Goal: Navigation & Orientation: Find specific page/section

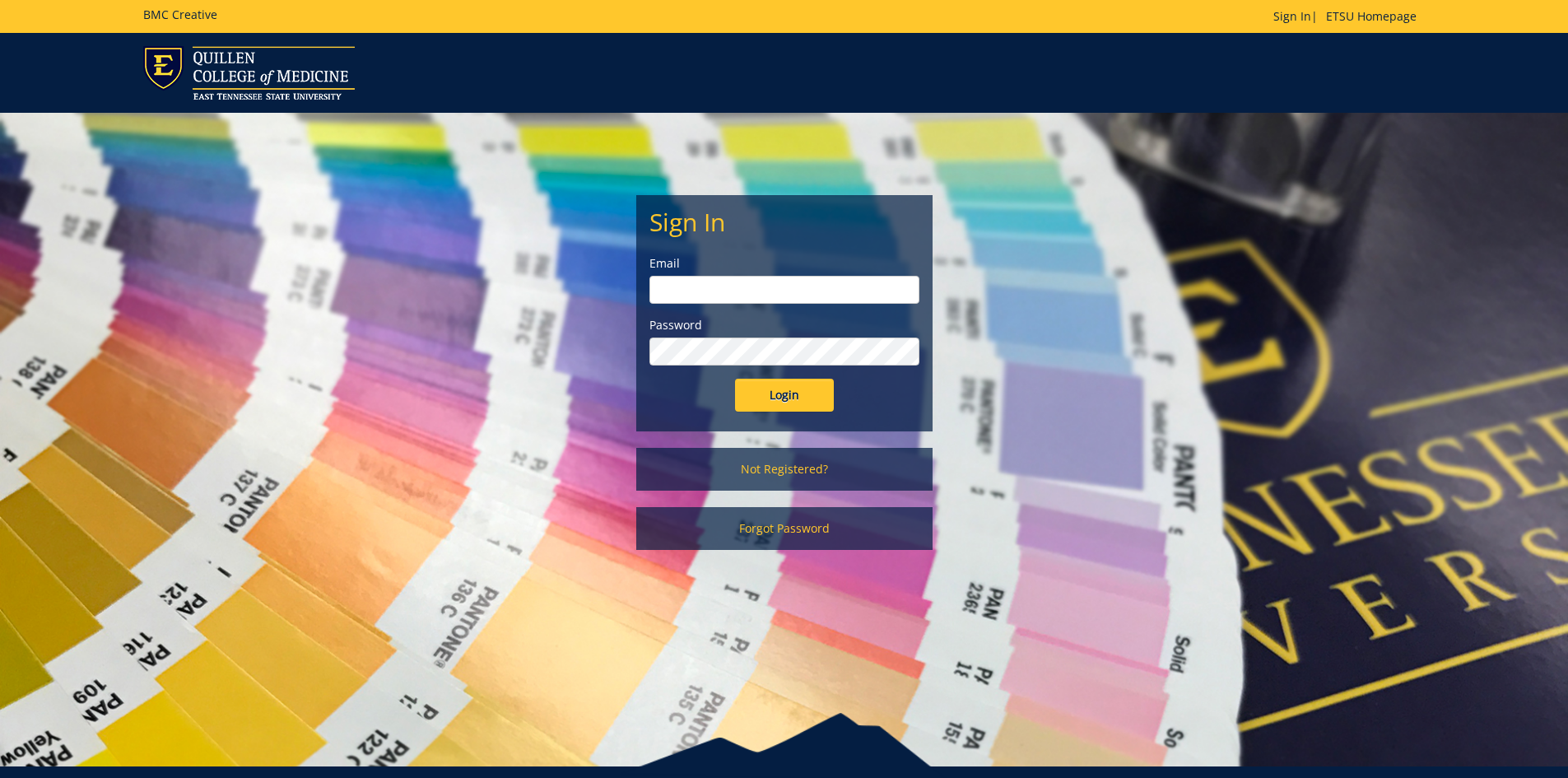
type input "[PERSON_NAME][EMAIL_ADDRESS][DOMAIN_NAME]"
click at [735, 379] on input "Login" at bounding box center [784, 395] width 99 height 33
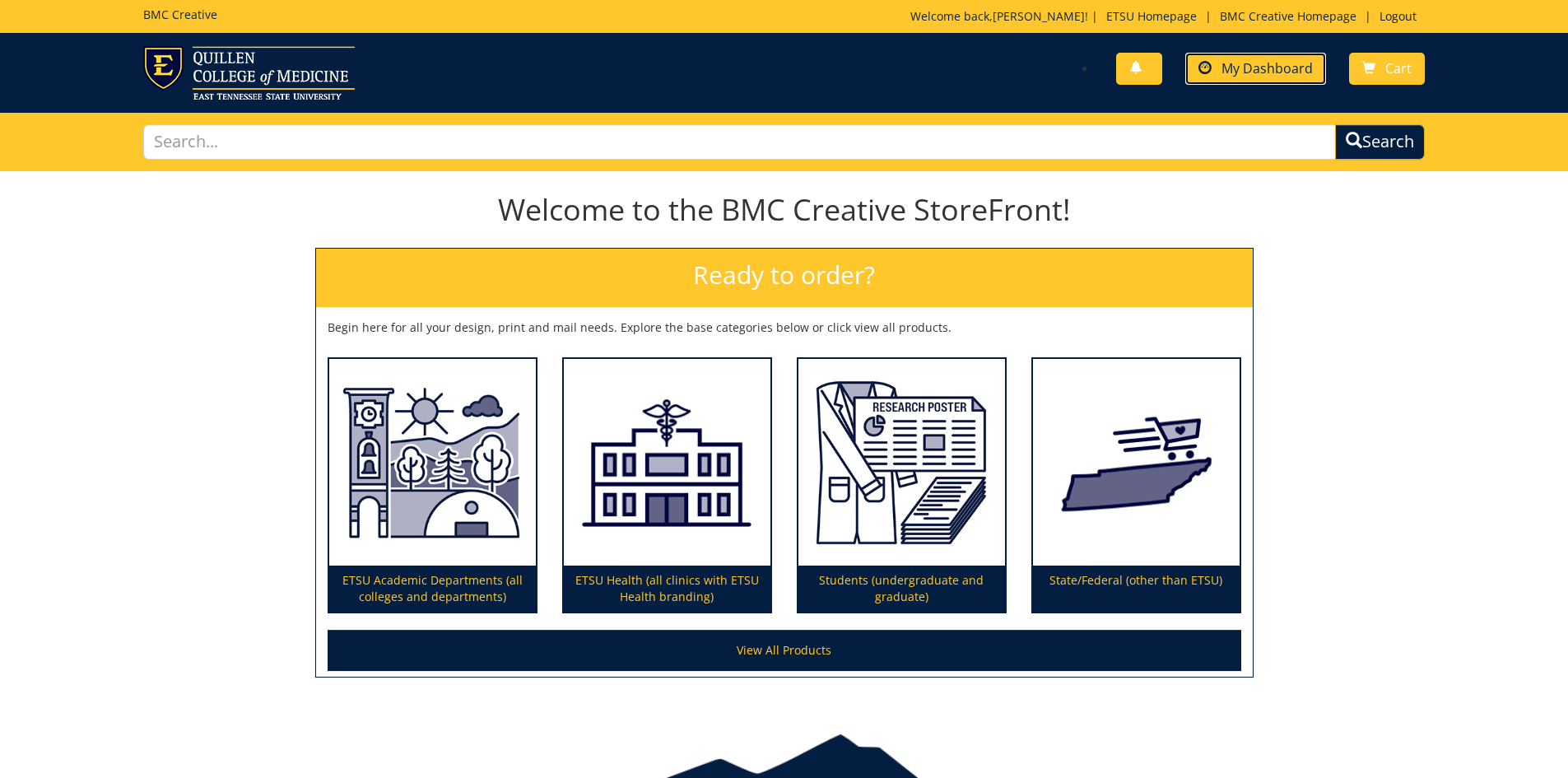
click at [1289, 75] on span "My Dashboard" at bounding box center [1267, 68] width 92 height 19
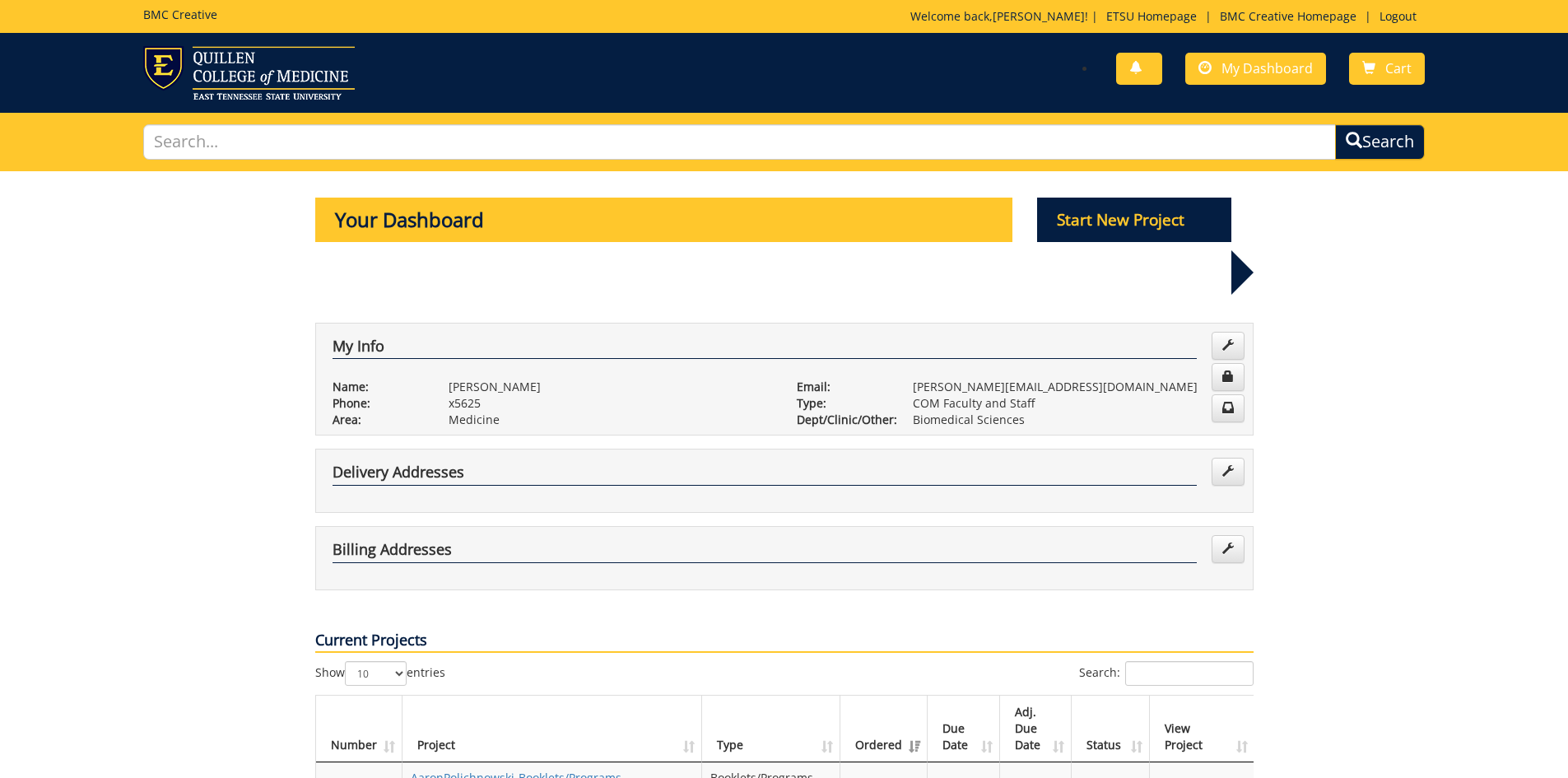
scroll to position [165, 0]
